Goal: Information Seeking & Learning: Learn about a topic

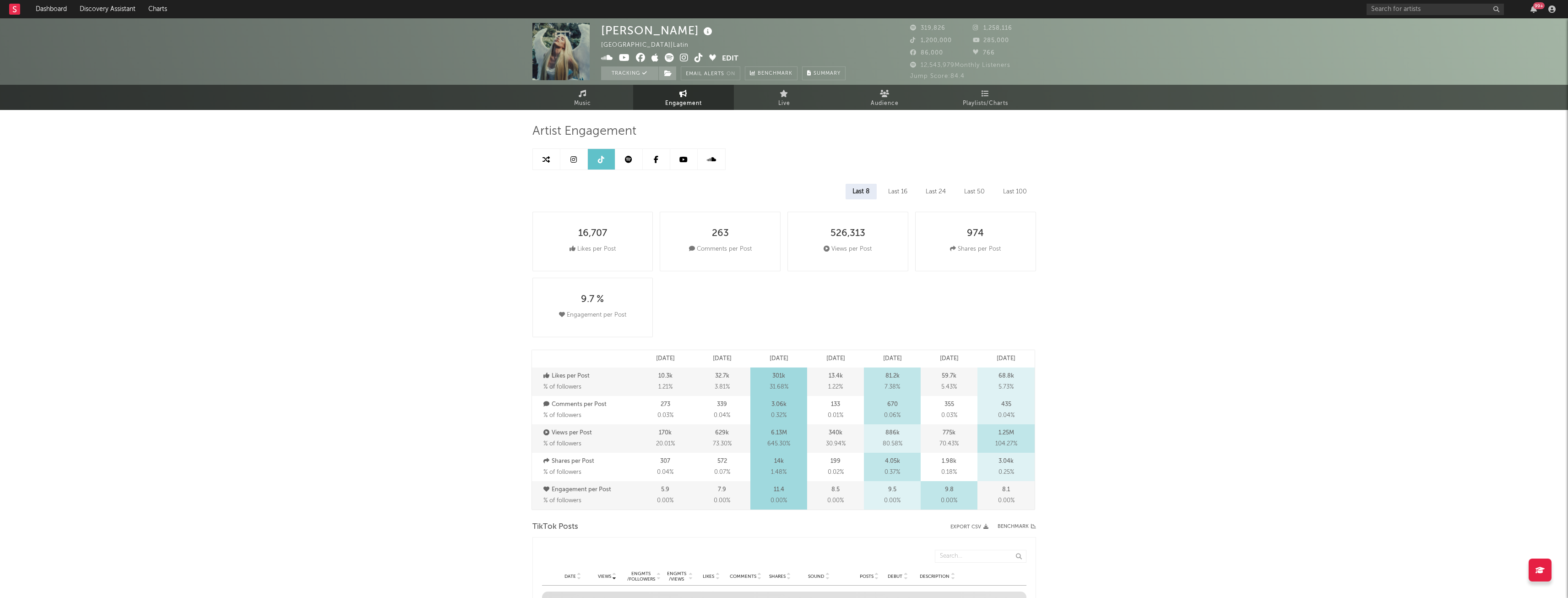
select select "6m"
click at [1385, 9] on input "text" at bounding box center [1435, 9] width 138 height 12
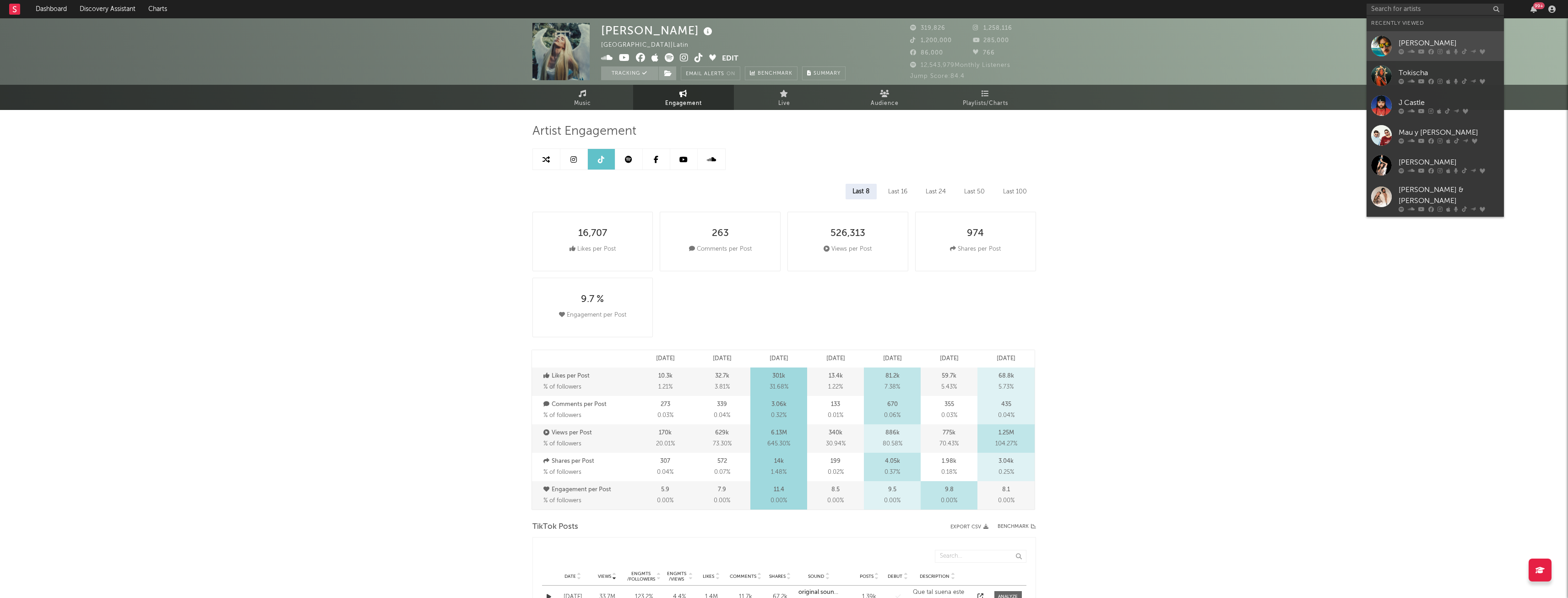
click at [1453, 33] on link "[PERSON_NAME]" at bounding box center [1435, 46] width 138 height 30
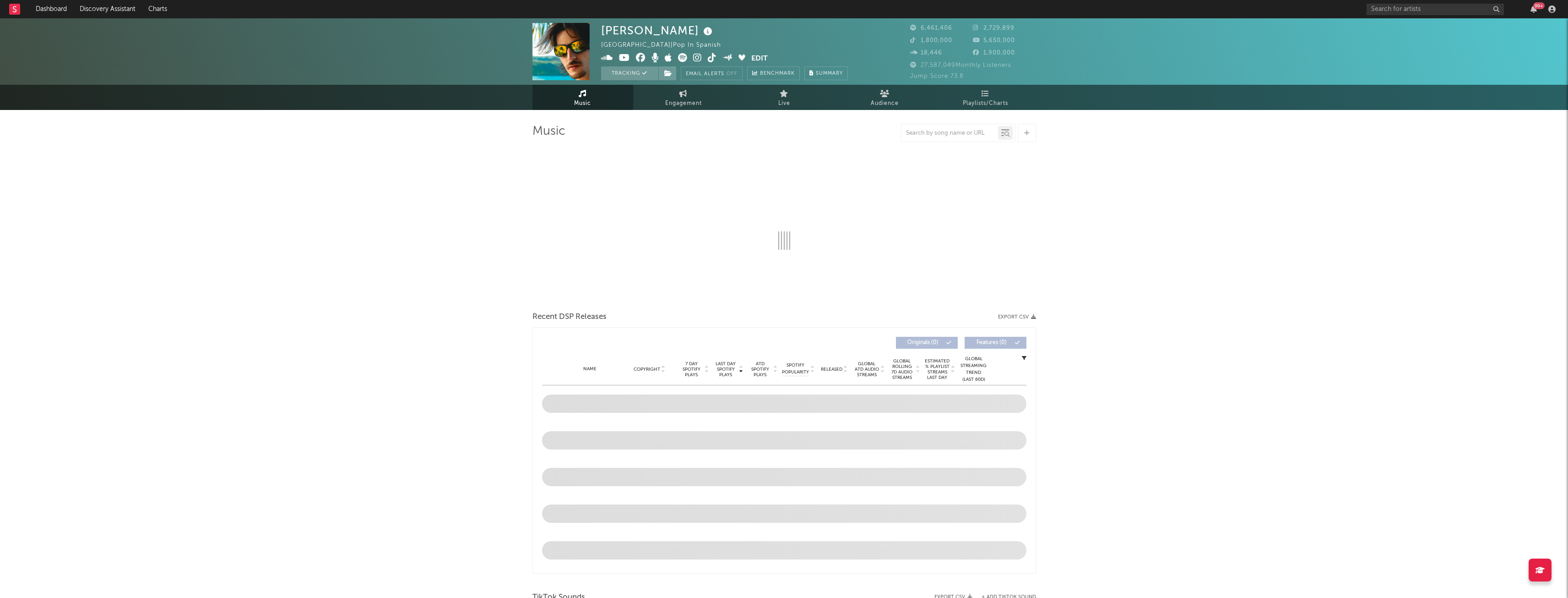
select select "6m"
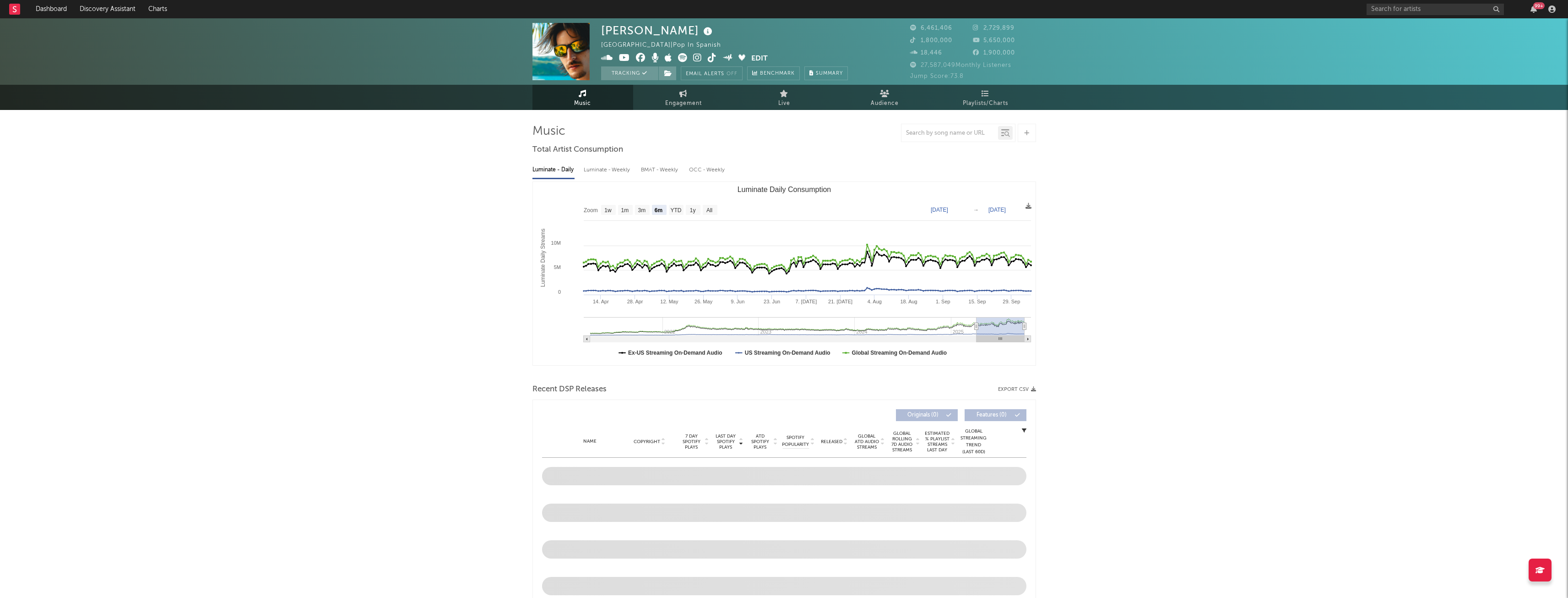
select select "6m"
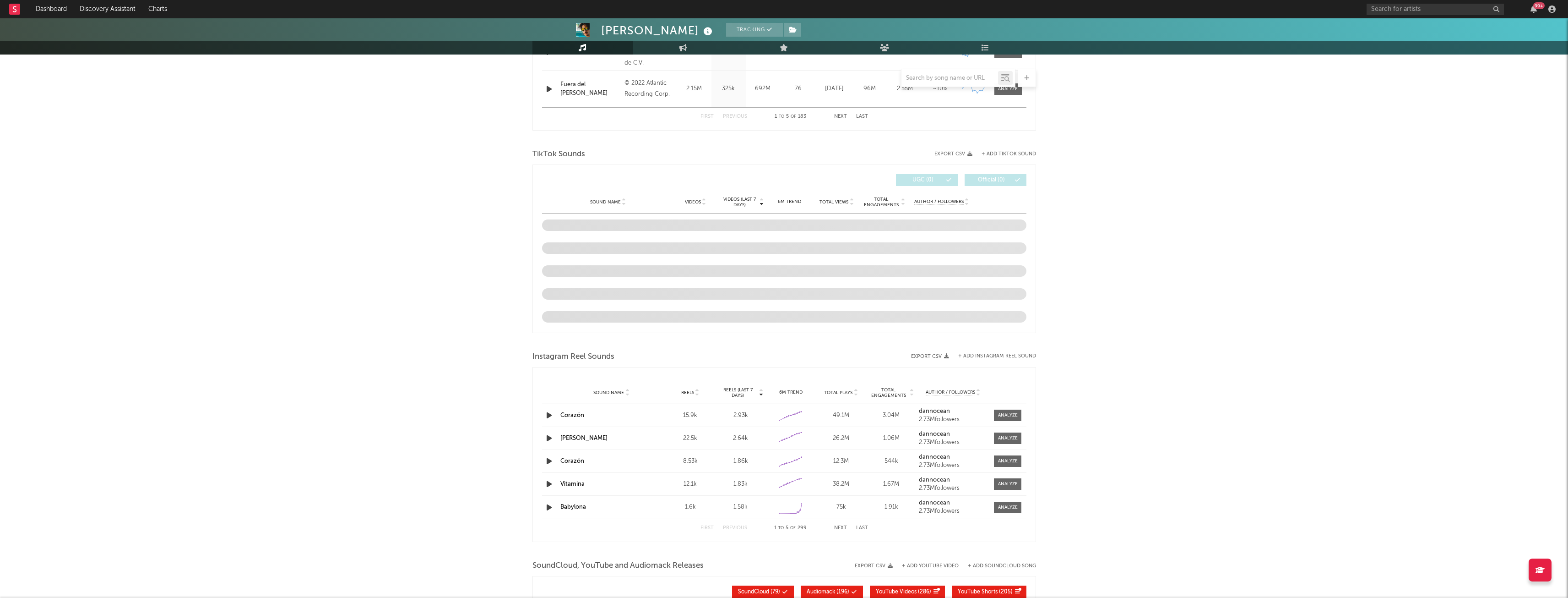
scroll to position [535, 0]
click at [382, 241] on div "[PERSON_NAME] Tracking [GEOGRAPHIC_DATA] | Pop in Spanish Edit Tracking Email A…" at bounding box center [784, 166] width 1568 height 1365
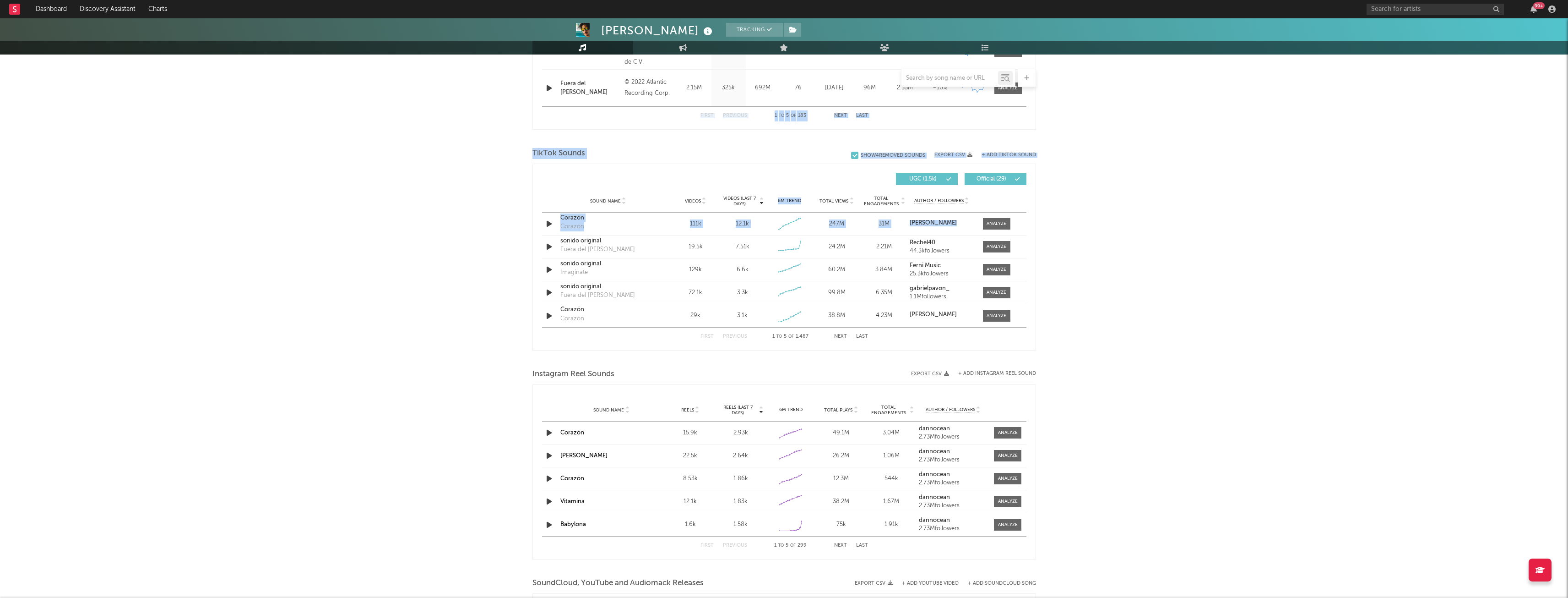
drag, startPoint x: 382, startPoint y: 241, endPoint x: 534, endPoint y: -40, distance: 319.5
click at [534, 0] on html "Dashboard Discovery Assistant Charts 99 + Notifications Settings Mark all as re…" at bounding box center [784, 166] width 1568 height 1402
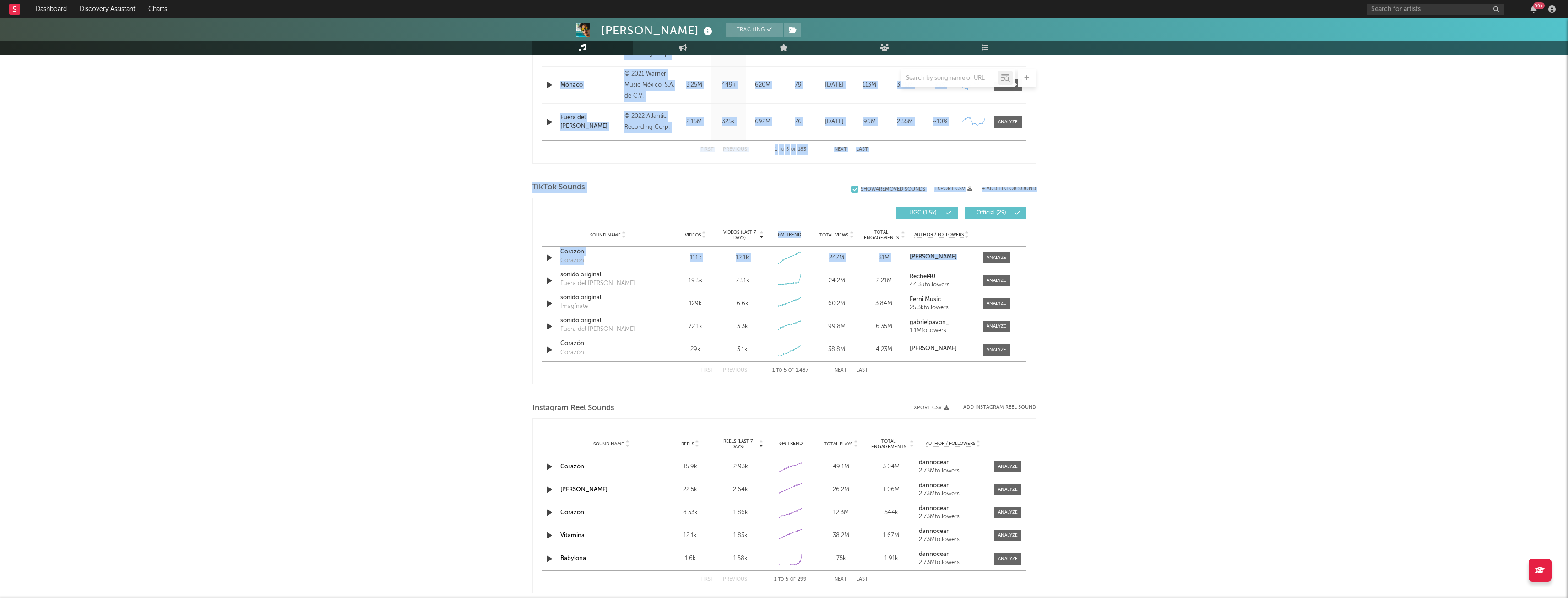
click at [590, 171] on div at bounding box center [784, 172] width 503 height 14
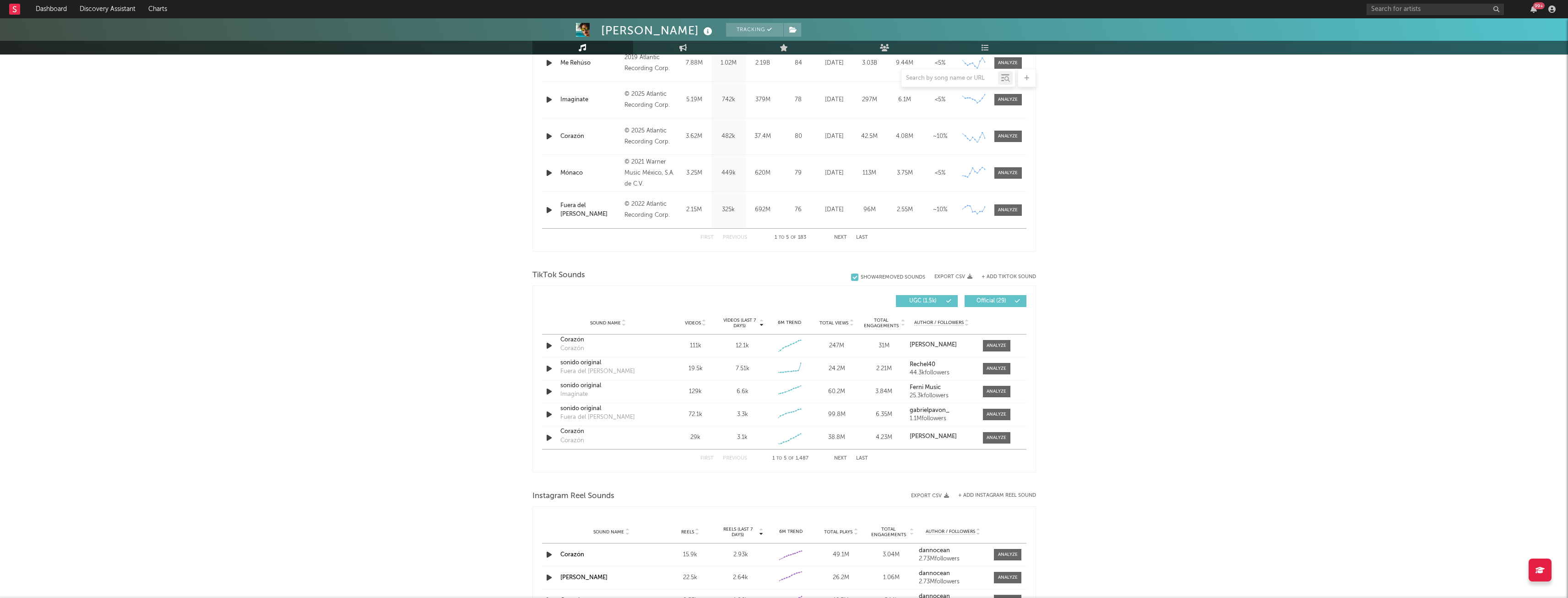
scroll to position [412, 0]
click at [996, 440] on div at bounding box center [996, 438] width 19 height 7
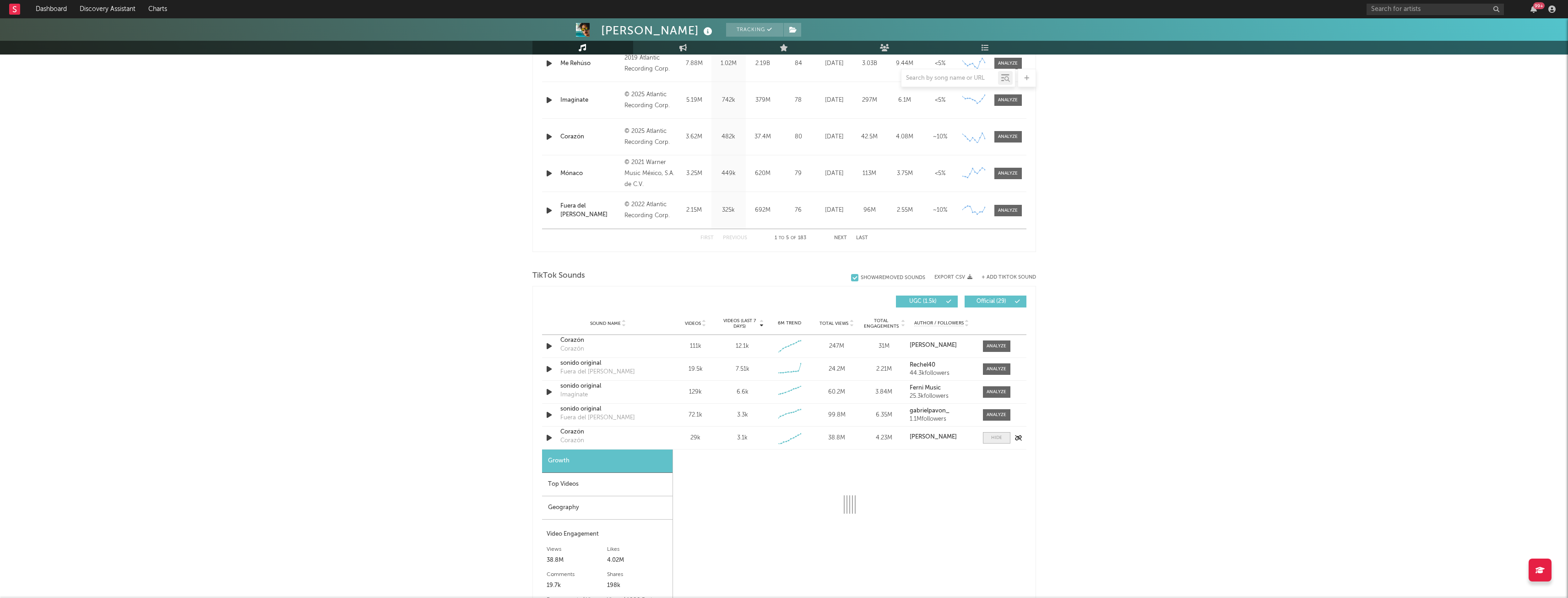
select select "1w"
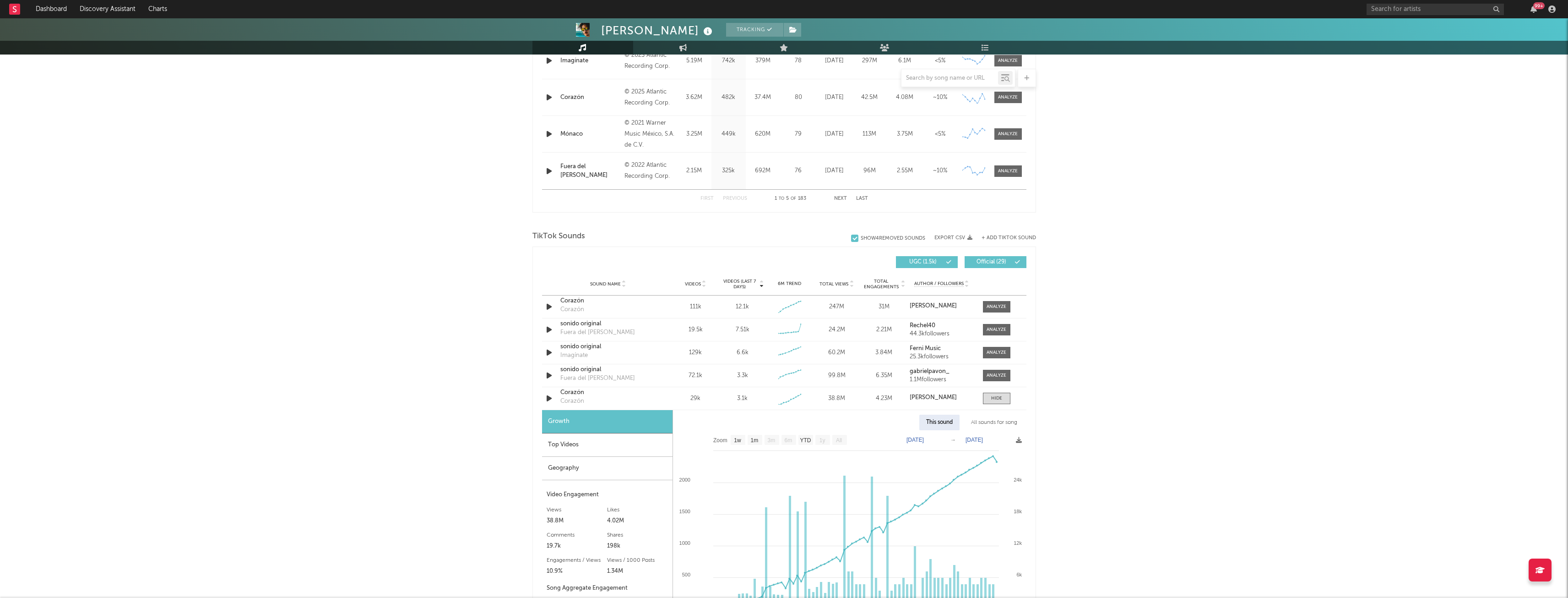
scroll to position [451, 0]
click at [1007, 310] on span at bounding box center [996, 307] width 27 height 12
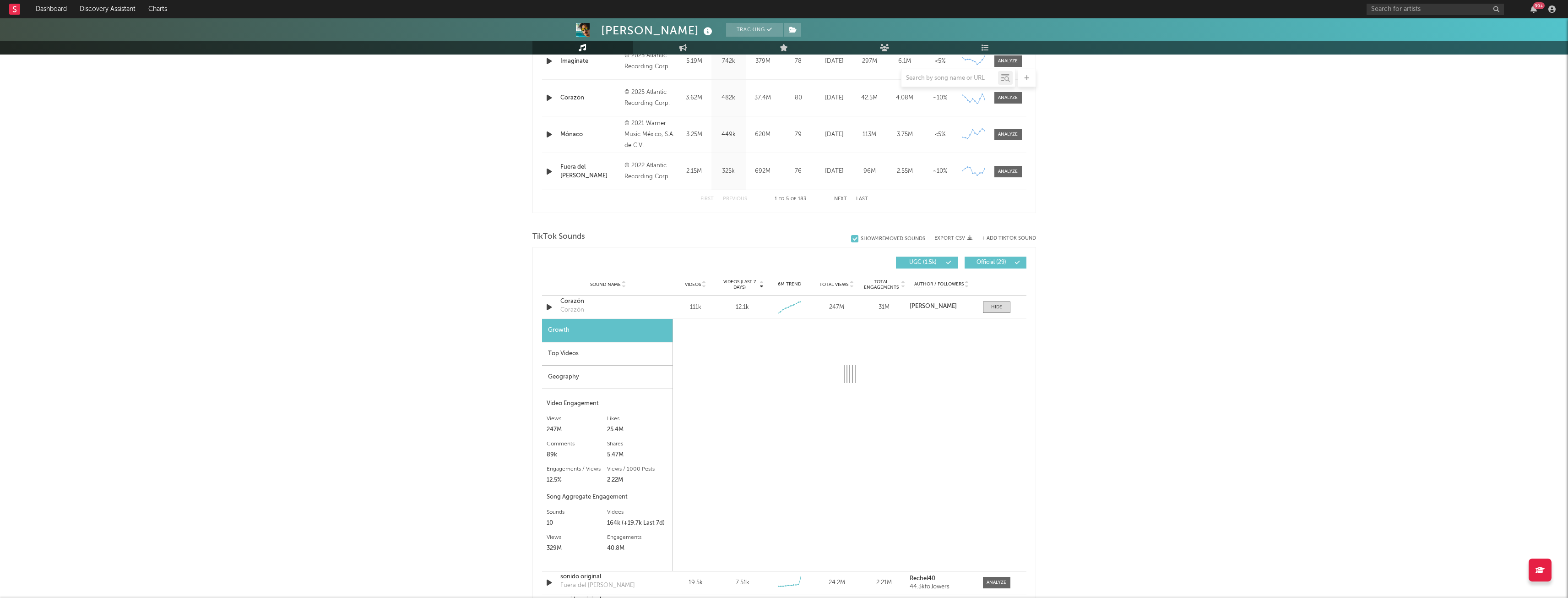
select select "1w"
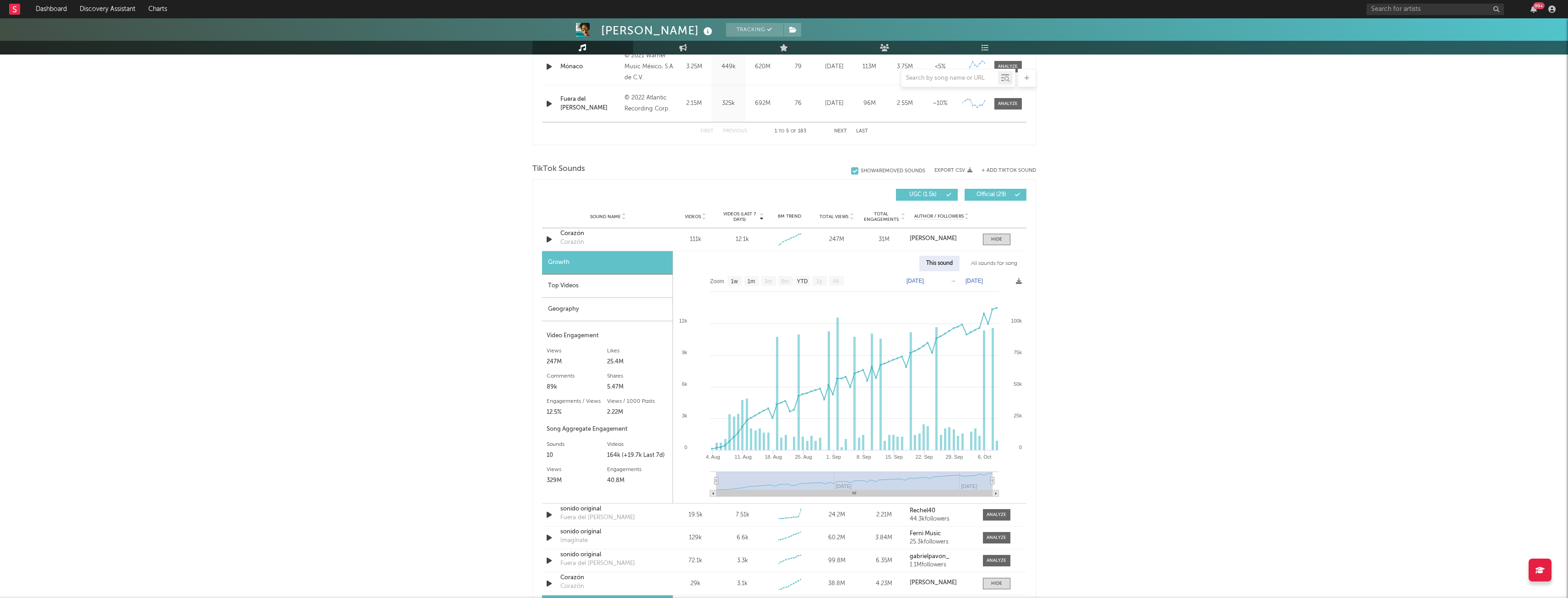
scroll to position [519, 0]
click at [606, 289] on div "Top Videos" at bounding box center [607, 286] width 130 height 23
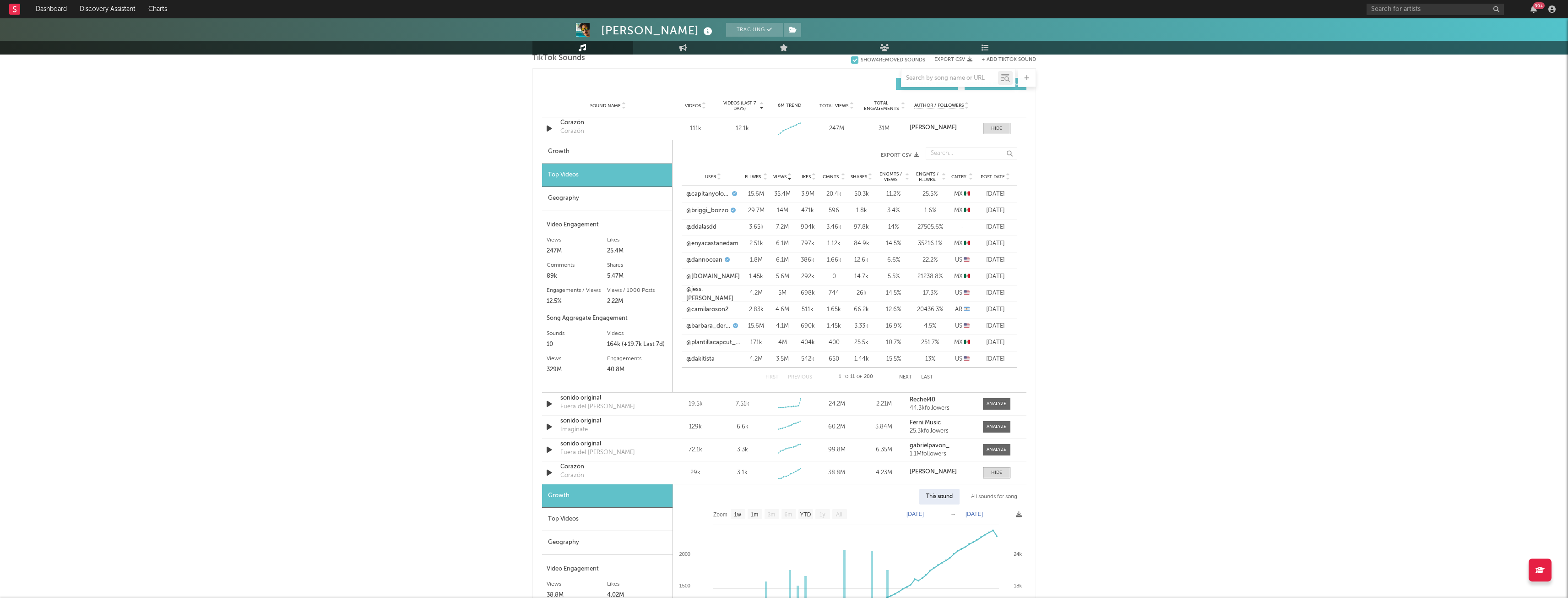
scroll to position [629, 0]
click at [996, 403] on body "Dashboard Discovery Assistant Charts 99 + Notifications Settings Mark all as re…" at bounding box center [784, 333] width 1568 height 1888
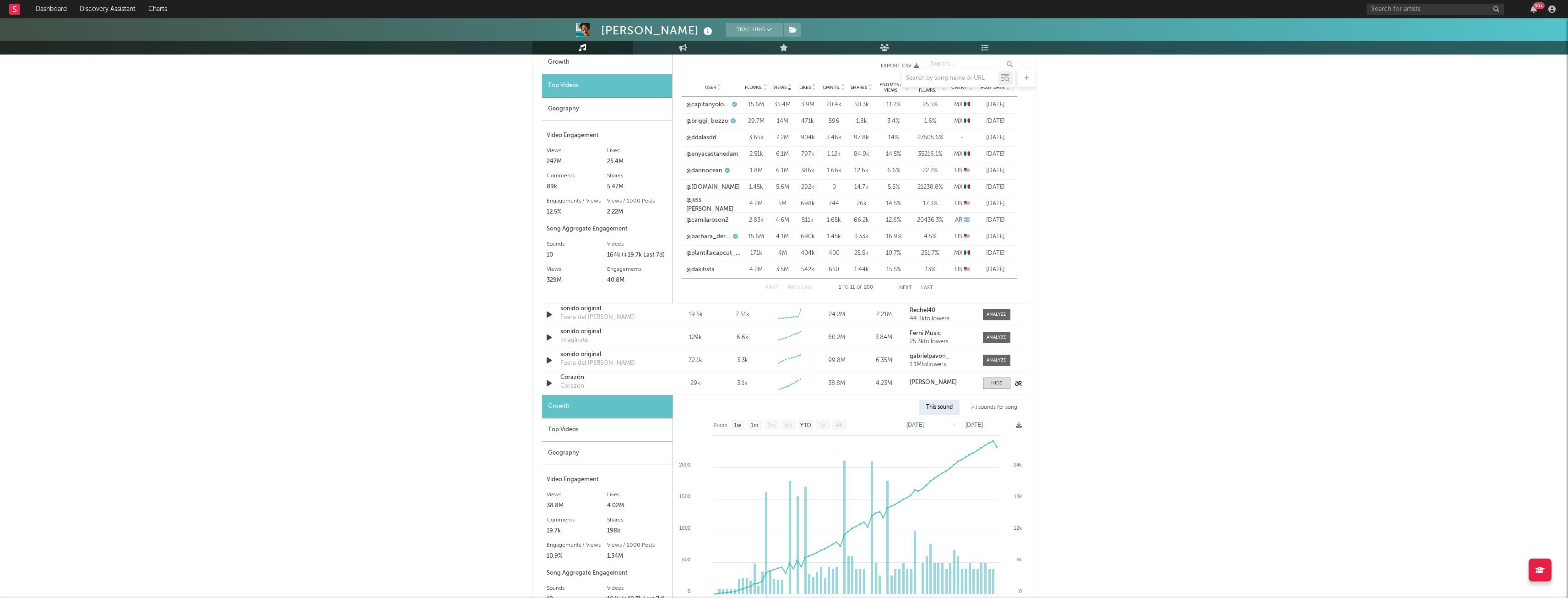
scroll to position [723, 0]
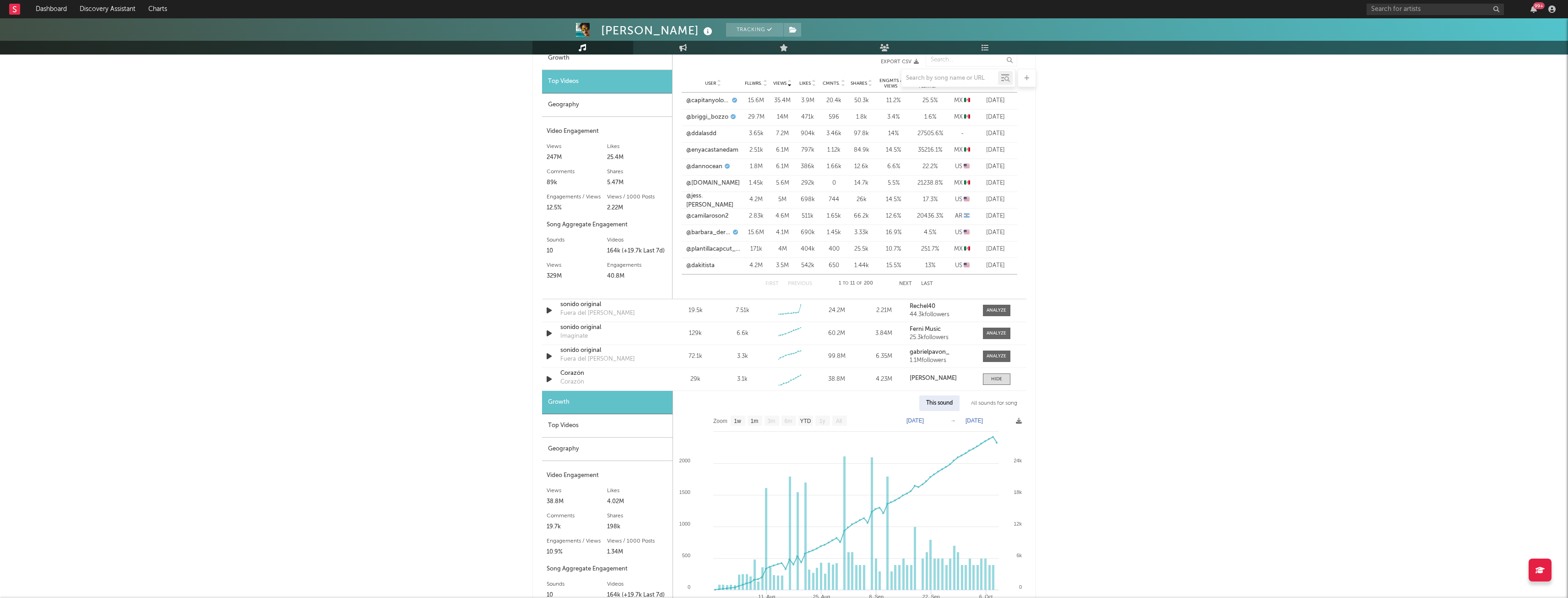
click at [574, 426] on div "Top Videos" at bounding box center [607, 426] width 130 height 23
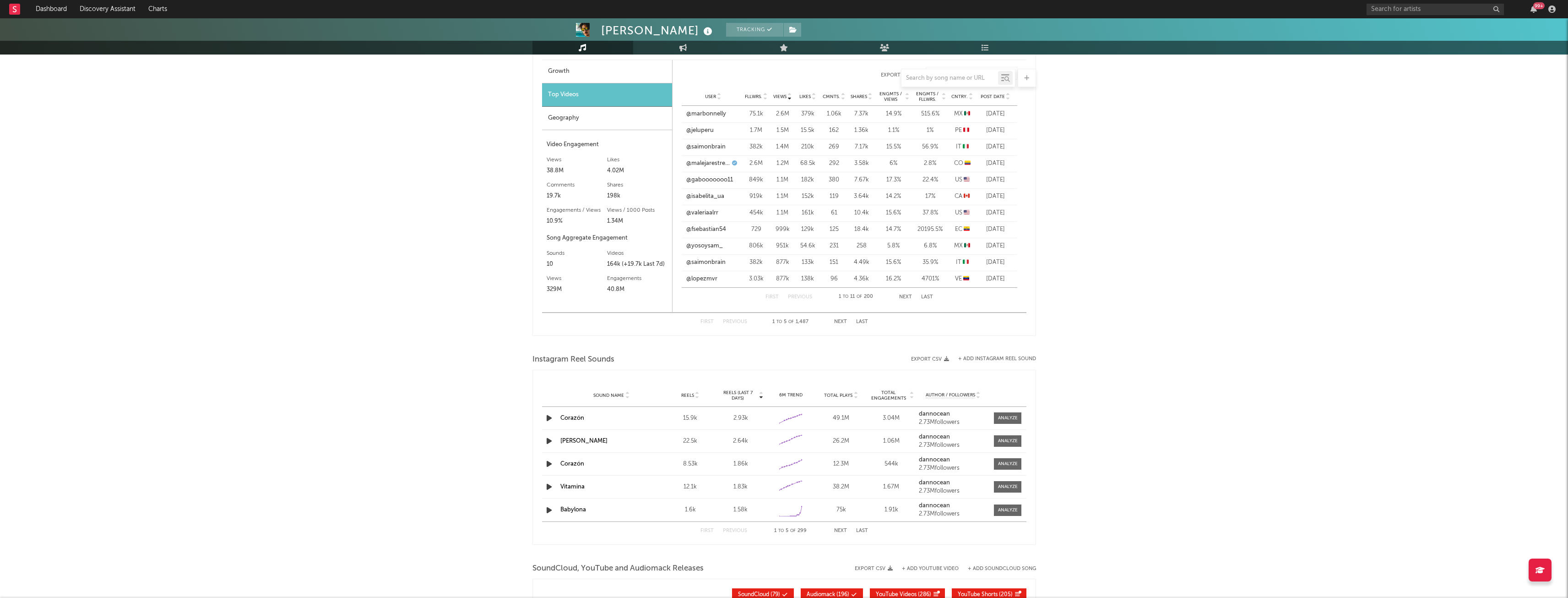
scroll to position [1061, 0]
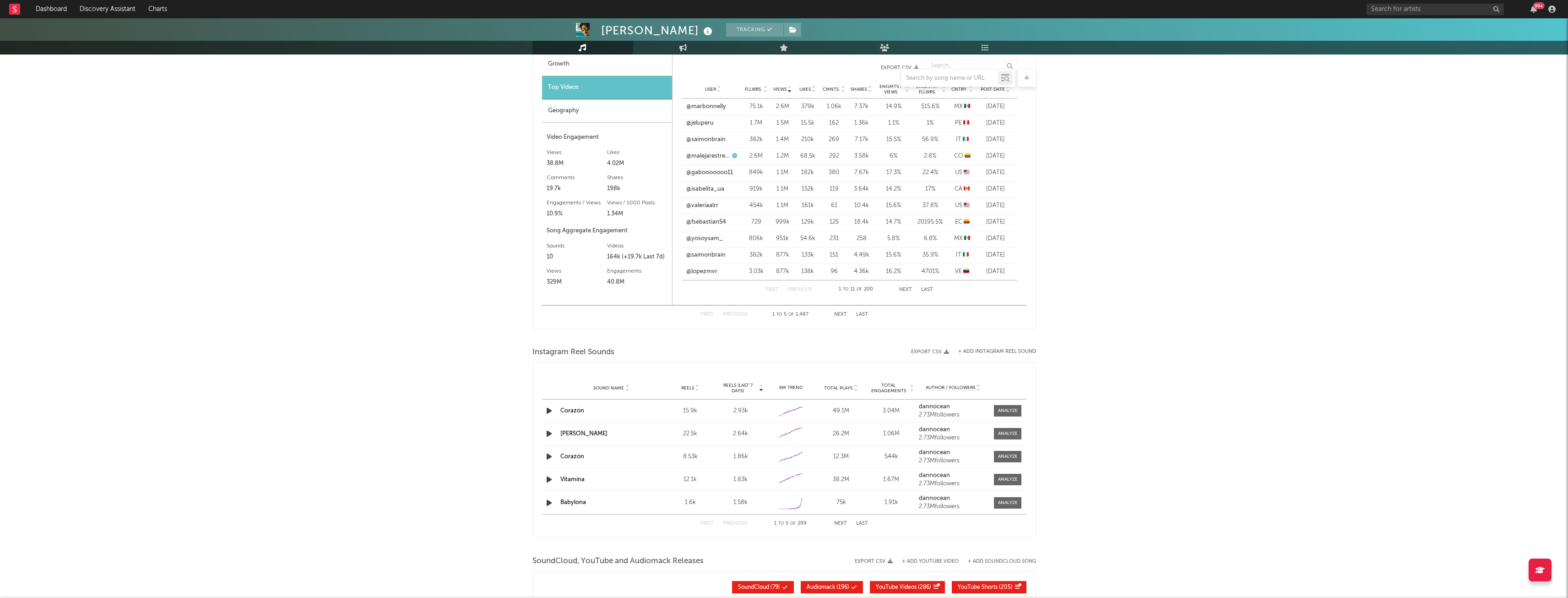
click at [834, 315] on button "Next" at bounding box center [840, 314] width 13 height 5
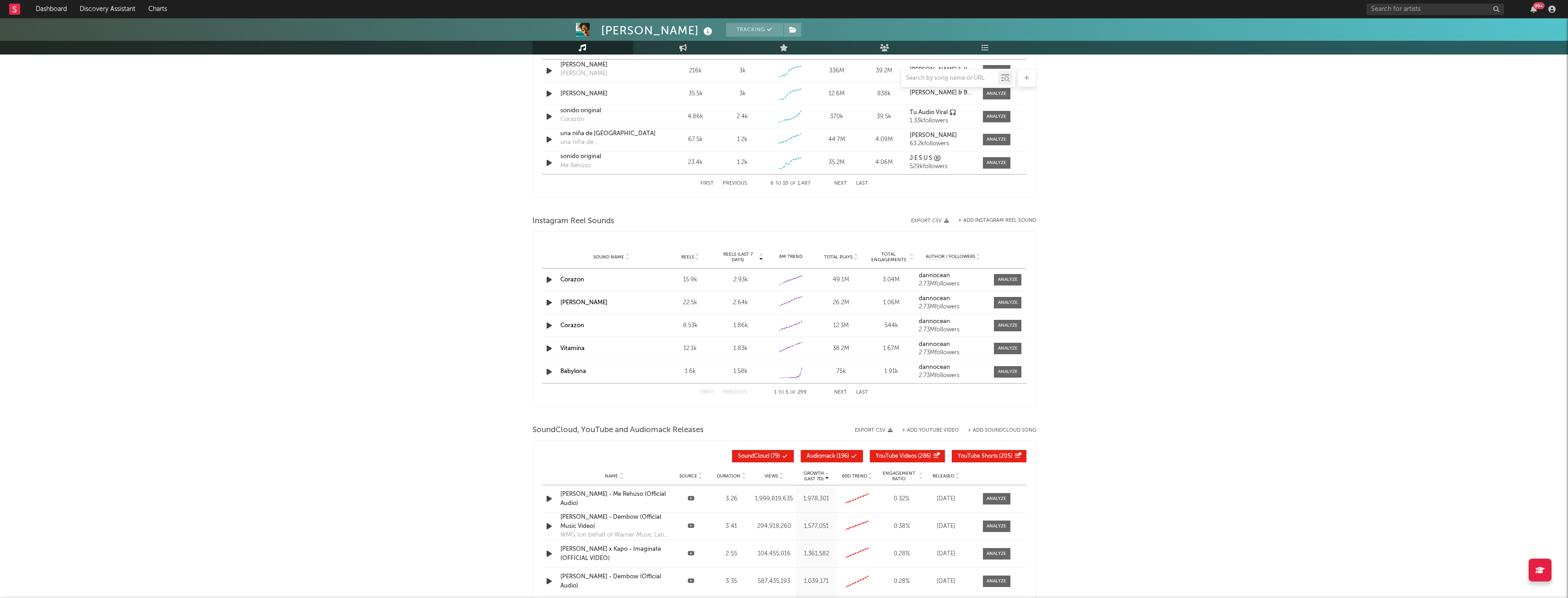
scroll to position [555, 0]
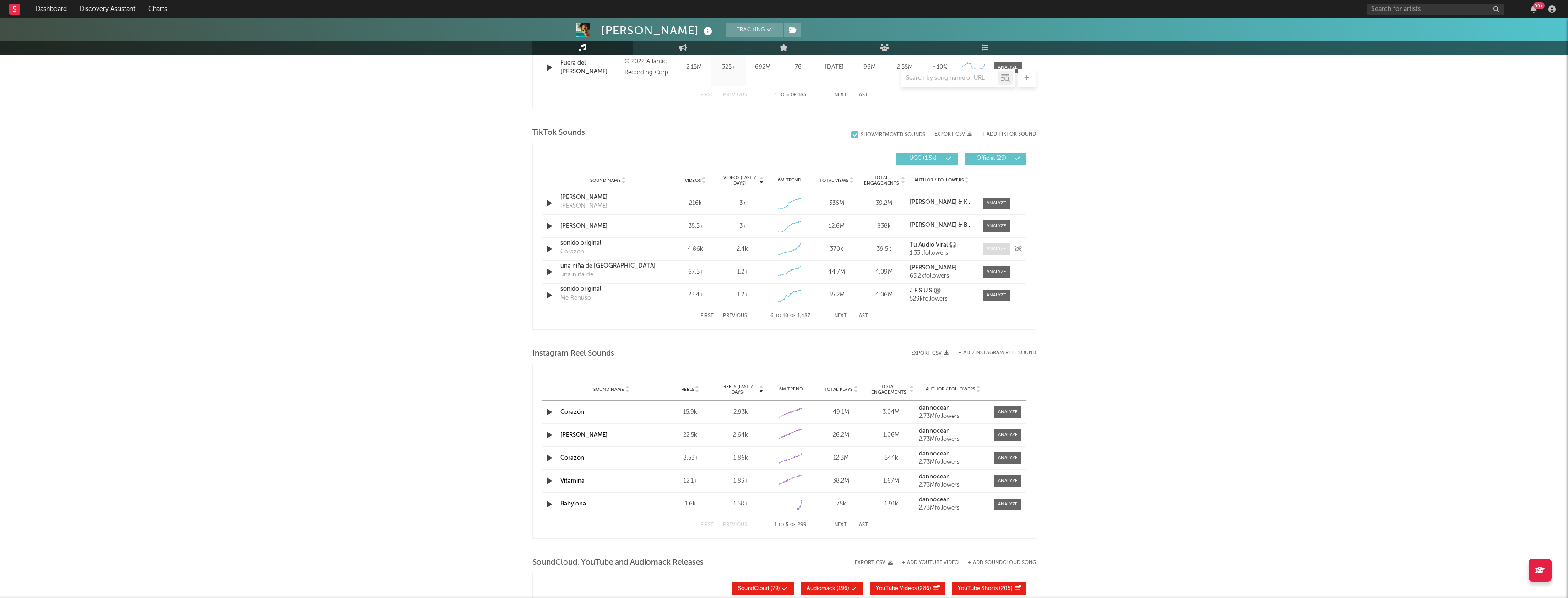
click at [994, 247] on div at bounding box center [996, 248] width 19 height 7
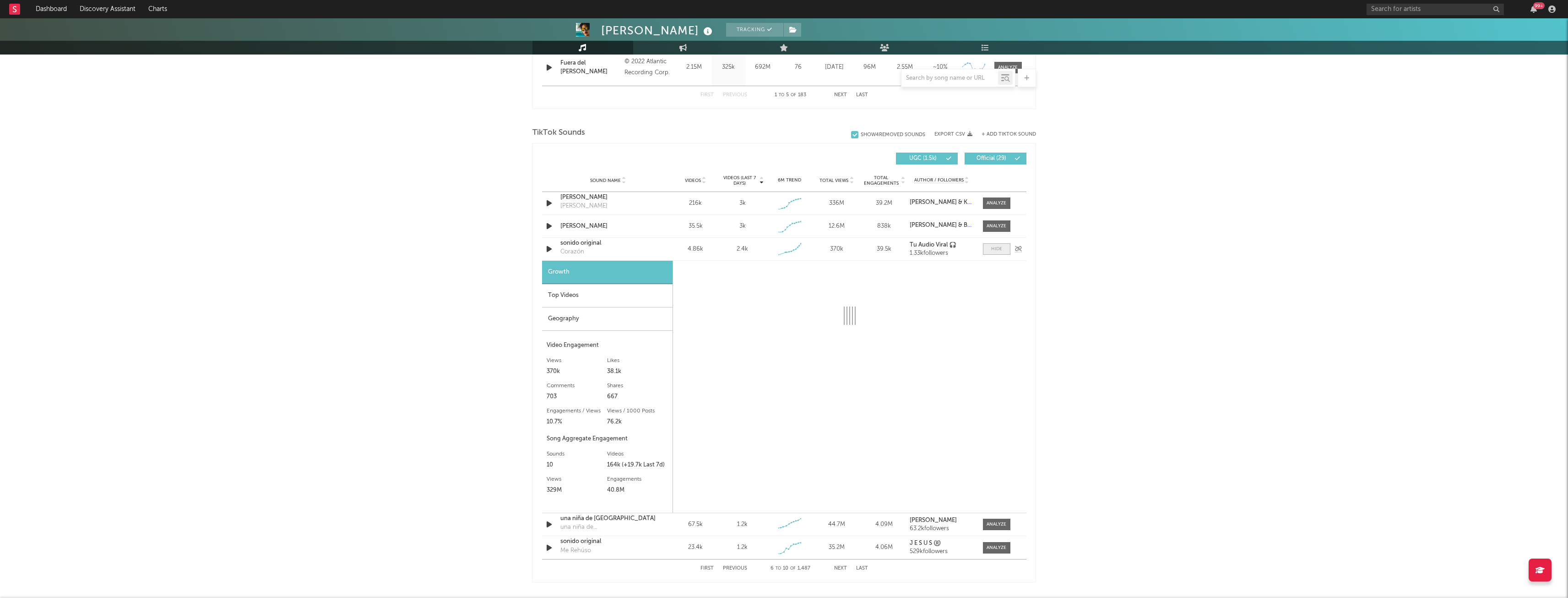
select select "1w"
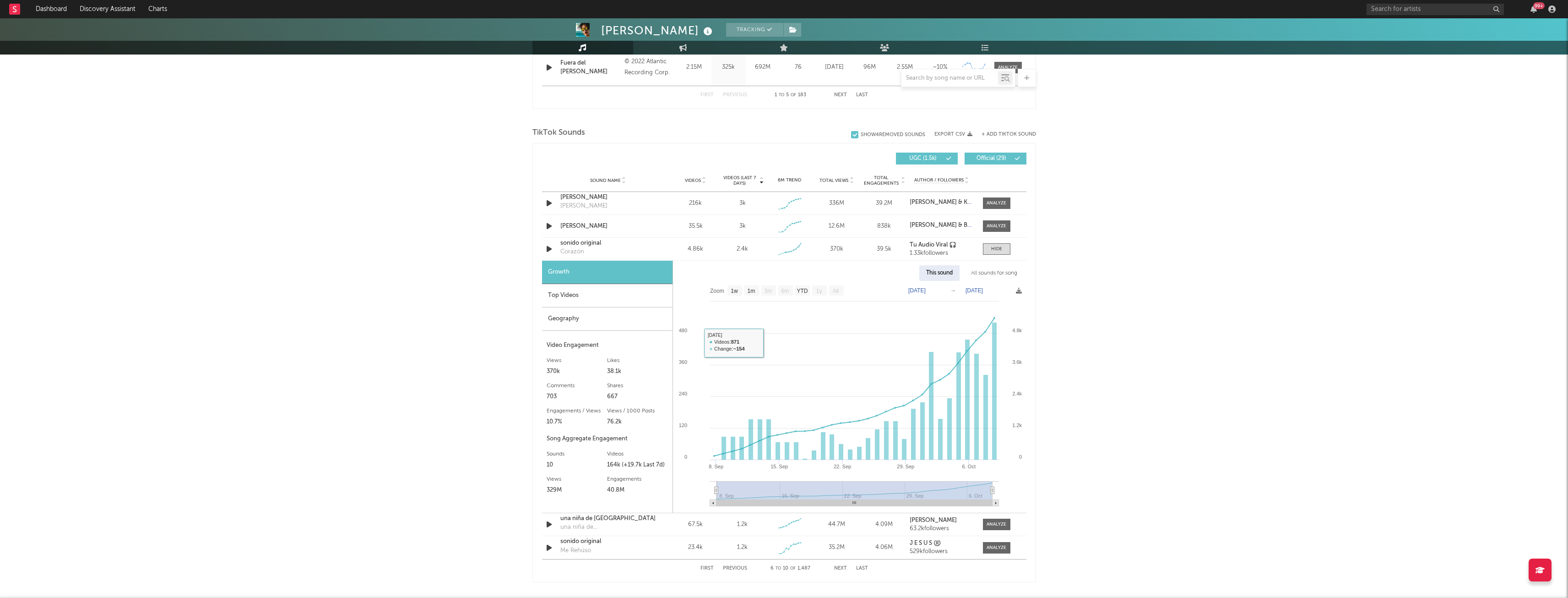
click at [595, 298] on div "Top Videos" at bounding box center [607, 295] width 130 height 23
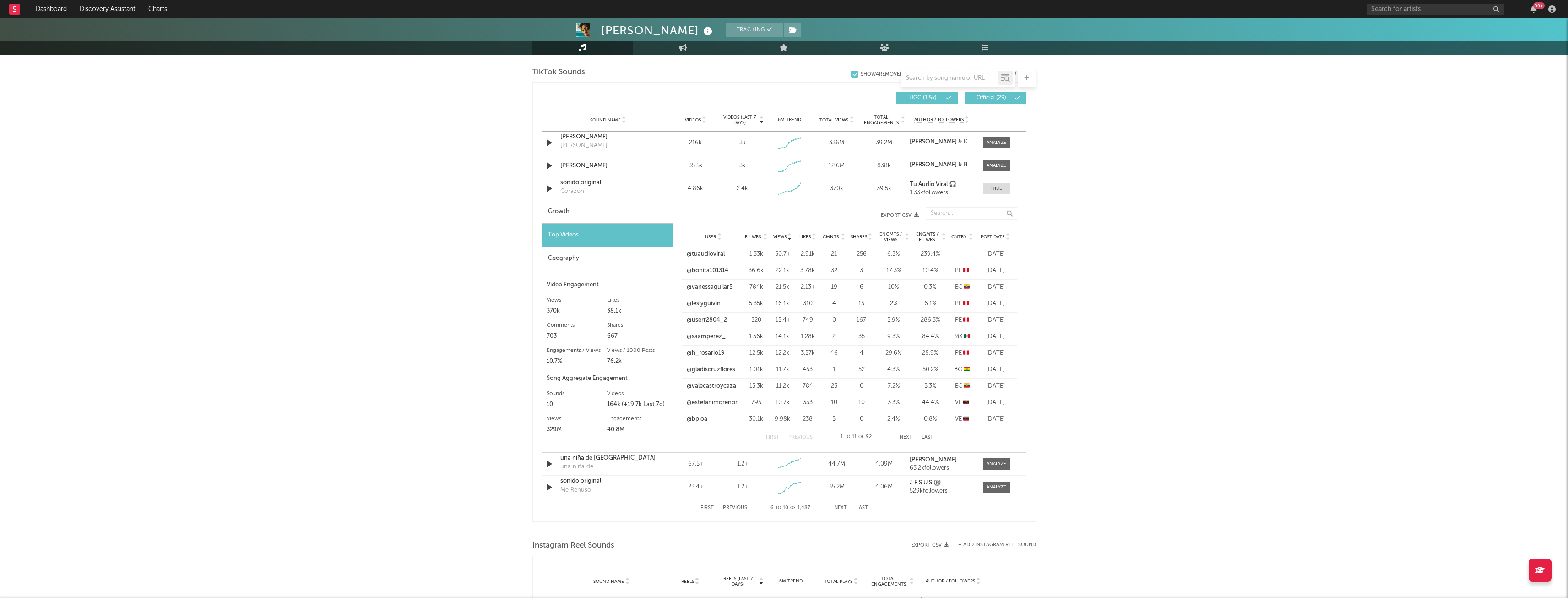
scroll to position [615, 0]
